Goal: Navigation & Orientation: Find specific page/section

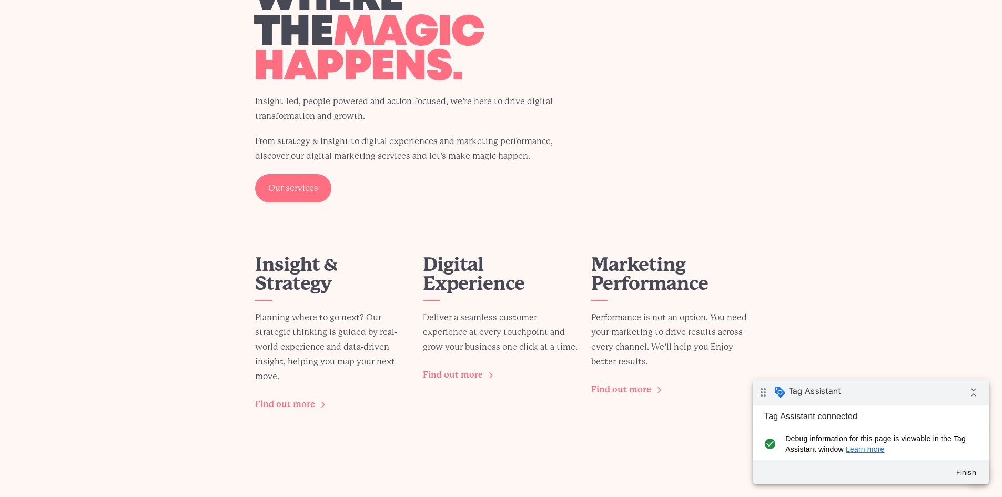
scroll to position [1368, 0]
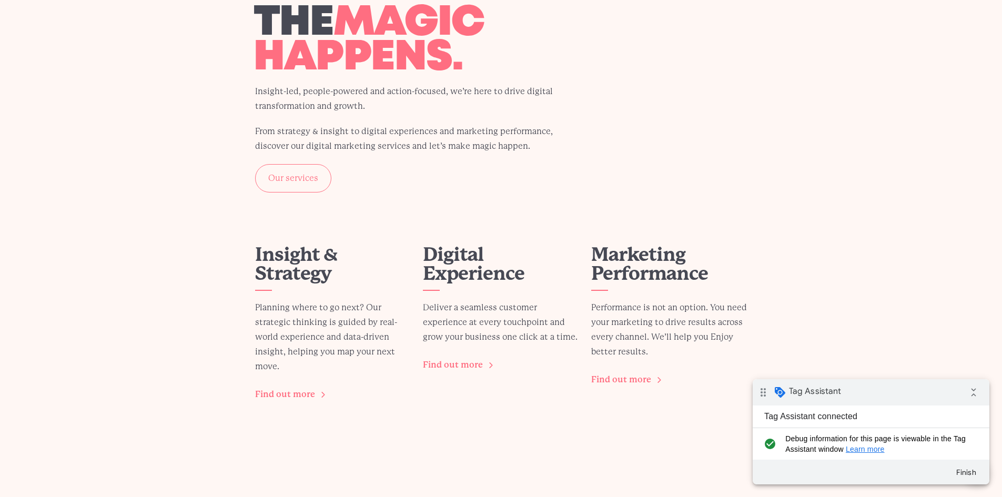
click at [289, 186] on link "Our services" at bounding box center [293, 178] width 76 height 28
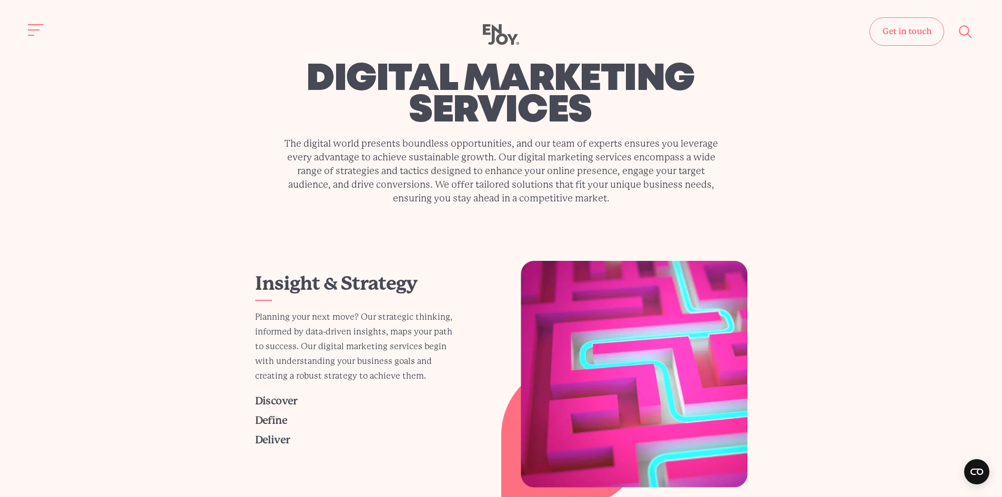
click at [499, 25] on icon "Enjoy Digital" at bounding box center [501, 34] width 36 height 21
